Goal: Contribute content: Add original content to the website for others to see

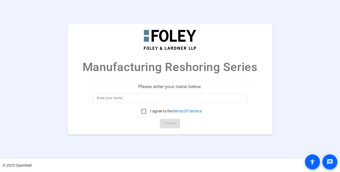
click at [128, 99] on input at bounding box center [170, 98] width 146 height 6
type input "[PERSON_NAME] Fix"
click at [140, 112] on input "I agree to the Terms Of Service" at bounding box center [144, 111] width 11 height 11
checkbox input "true"
click at [172, 120] on span "Continue" at bounding box center [170, 124] width 12 height 8
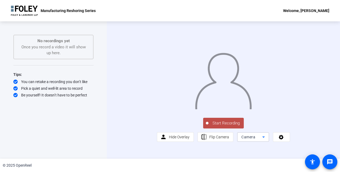
click at [263, 140] on icon at bounding box center [264, 137] width 6 height 6
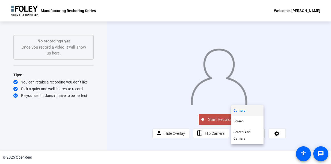
click at [215, 134] on div at bounding box center [165, 82] width 331 height 164
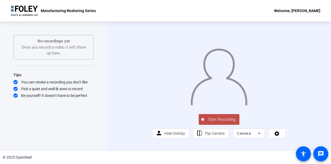
click at [220, 122] on span "Start Recording" at bounding box center [221, 119] width 35 height 6
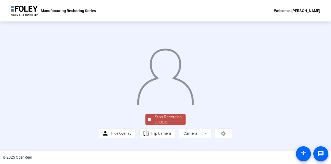
click at [162, 100] on img at bounding box center [165, 75] width 58 height 60
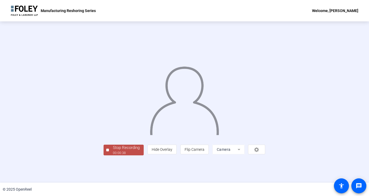
scroll to position [16, 0]
click at [113, 155] on div "00:00:39" at bounding box center [126, 153] width 27 height 5
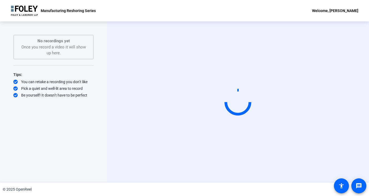
scroll to position [0, 0]
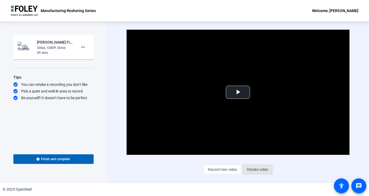
click at [261, 169] on span "Retake video" at bounding box center [257, 170] width 21 height 10
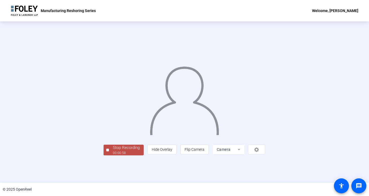
click at [186, 75] on img at bounding box center [185, 98] width 70 height 73
click at [113, 151] on div "Stop Recording" at bounding box center [126, 148] width 27 height 6
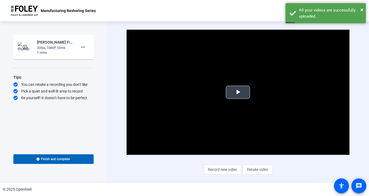
click at [238, 92] on span "Video Player" at bounding box center [238, 92] width 0 height 0
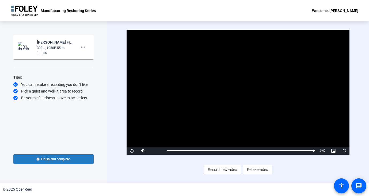
click at [63, 159] on span "Finish and complete" at bounding box center [55, 159] width 29 height 4
